Goal: Complete application form

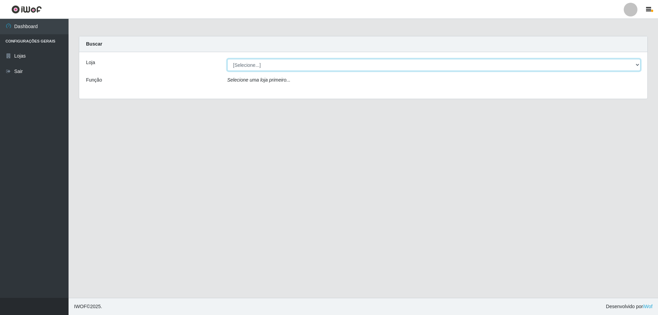
click at [334, 64] on select "[Selecione...] Atacado Vem - [STREET_ADDRESS]" at bounding box center [433, 65] width 413 height 12
click at [227, 59] on select "[Selecione...] Atacado Vem - [STREET_ADDRESS]" at bounding box center [433, 65] width 413 height 12
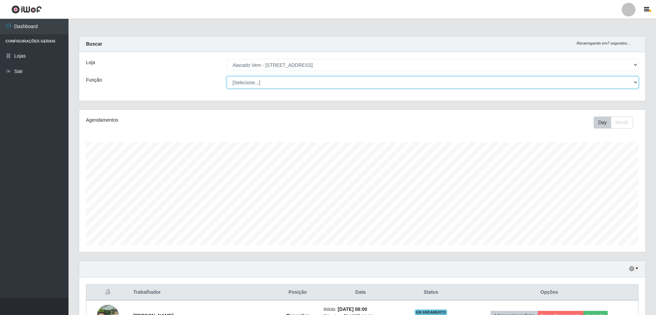
click at [279, 84] on select "[Selecione...] Carregador e Descarregador de Caminhão Carregador e Descarregado…" at bounding box center [433, 82] width 412 height 12
click at [227, 76] on select "[Selecione...] Carregador e Descarregador de Caminhão Carregador e Descarregado…" at bounding box center [433, 82] width 412 height 12
click at [253, 84] on select "[Selecione...] Carregador e Descarregador de Caminhão Carregador e Descarregado…" at bounding box center [433, 82] width 412 height 12
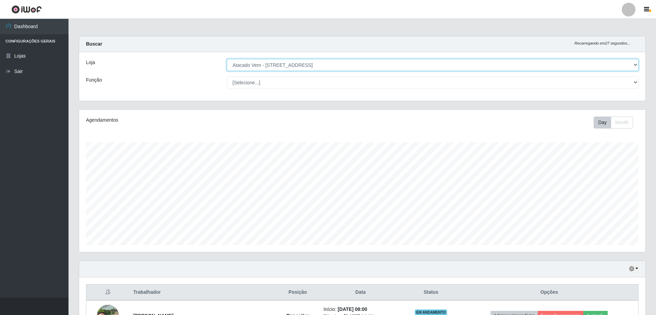
click at [326, 64] on select "[Selecione...] Atacado Vem - [STREET_ADDRESS]" at bounding box center [433, 65] width 412 height 12
click at [227, 59] on select "[Selecione...] Atacado Vem - [STREET_ADDRESS]" at bounding box center [433, 65] width 412 height 12
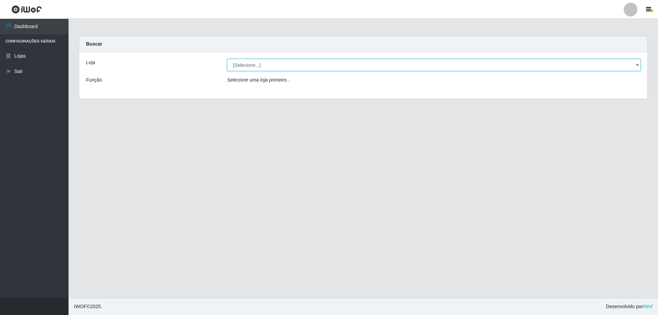
click at [283, 66] on select "[Selecione...] Atacado Vem - [STREET_ADDRESS]" at bounding box center [433, 65] width 413 height 12
select select "461"
click at [227, 59] on select "[Selecione...] Atacado Vem - [STREET_ADDRESS]" at bounding box center [433, 65] width 413 height 12
